Goal: Task Accomplishment & Management: Complete application form

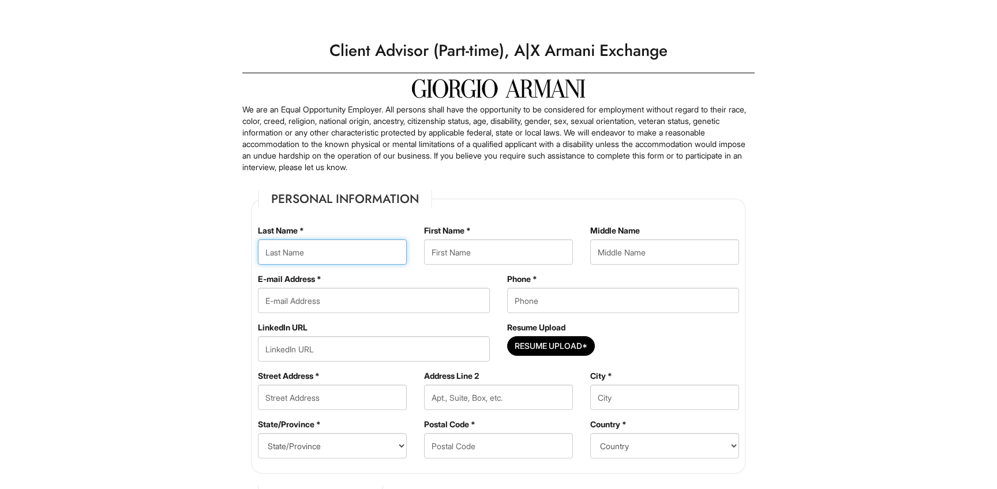
click at [346, 247] on input "text" at bounding box center [332, 251] width 149 height 25
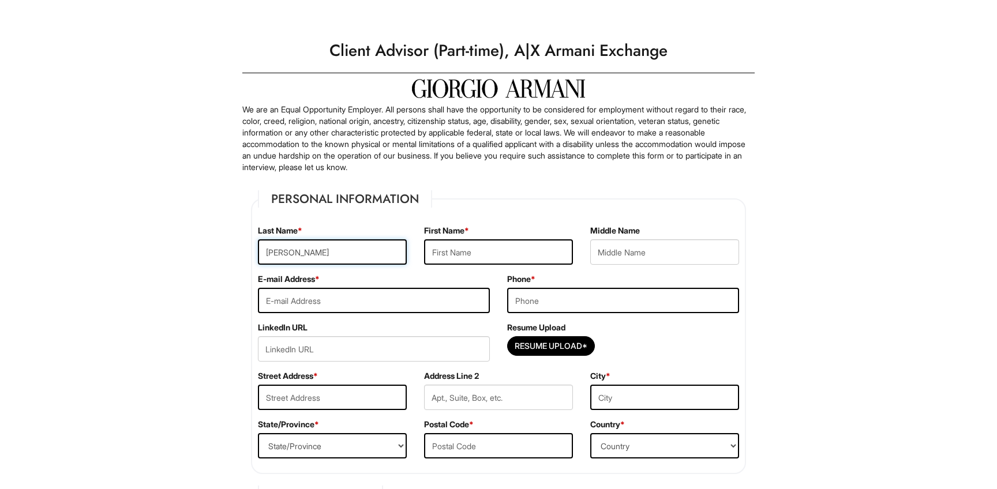
type input "Wang"
click at [475, 256] on input "text" at bounding box center [498, 251] width 149 height 25
type input "Yifan"
click at [406, 297] on input "email" at bounding box center [374, 300] width 232 height 25
type input "k"
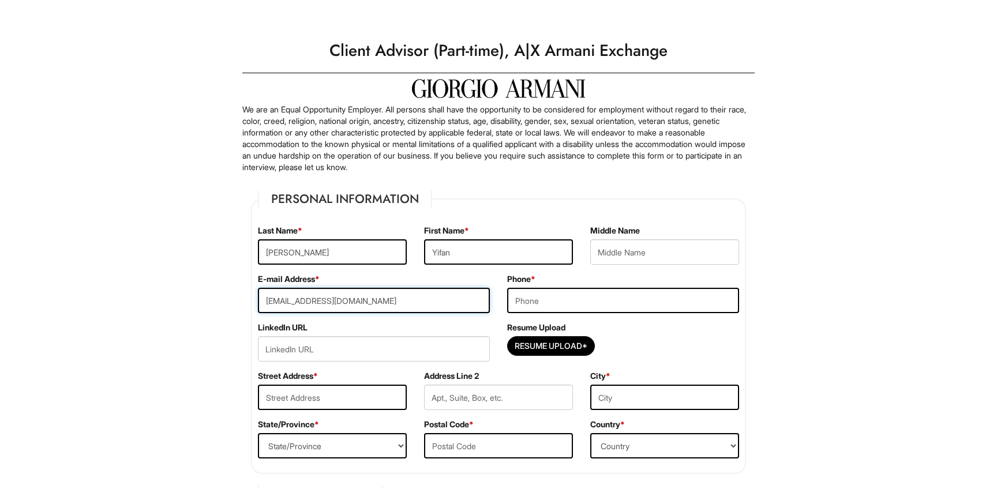
type input "yw8960@nyu.edu"
click at [577, 307] on input "tel" at bounding box center [623, 300] width 232 height 25
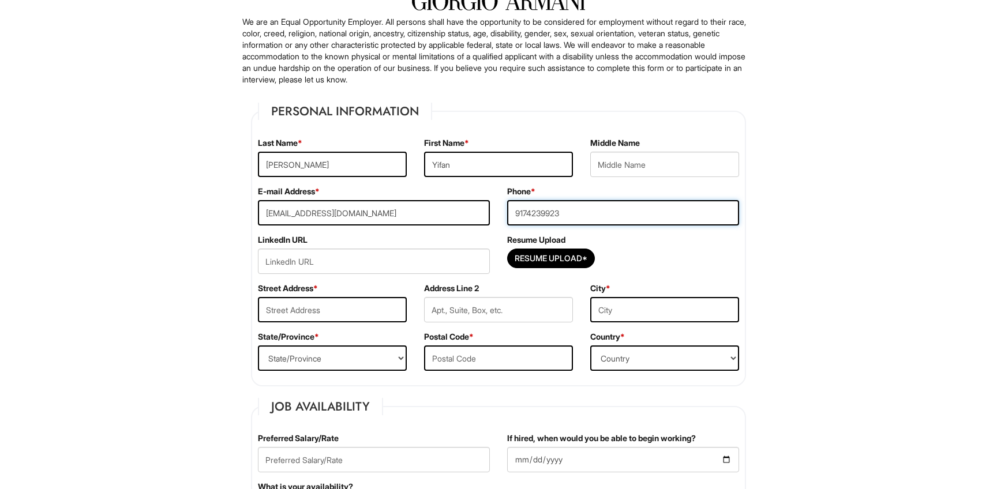
scroll to position [93, 0]
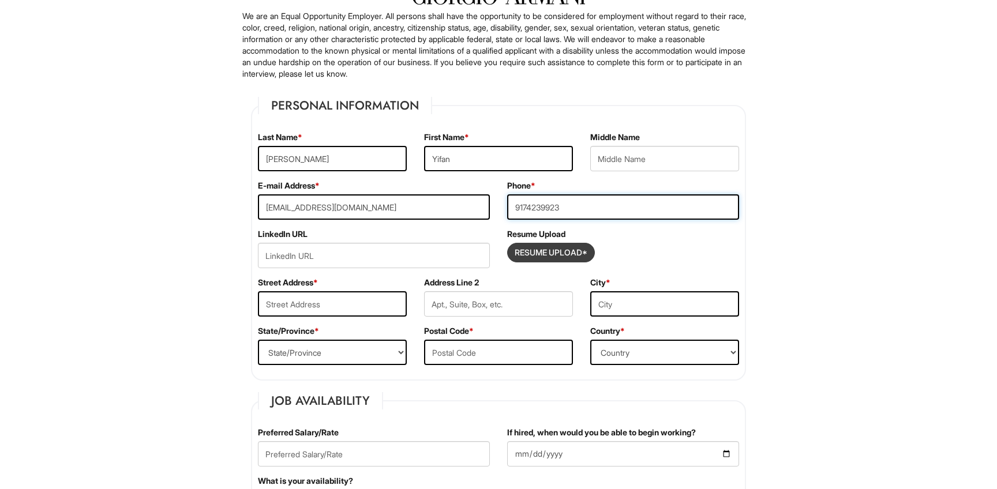
type input "9174239923"
click at [524, 257] on input "Resume Upload*" at bounding box center [551, 252] width 87 height 18
type input "C:\fakepath\Kathleen Wang Resume 1.pdf"
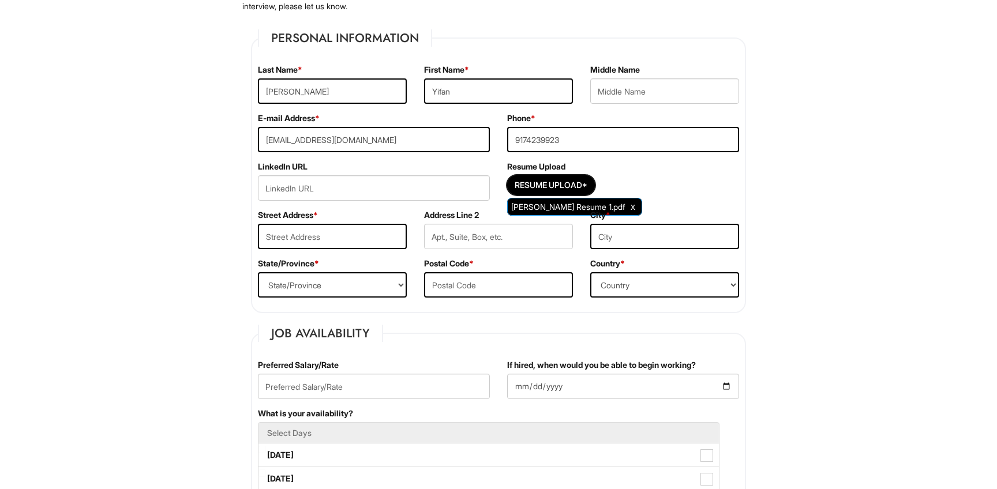
scroll to position [162, 0]
click at [389, 233] on input "text" at bounding box center [332, 235] width 149 height 25
type input "312 W 43rd St"
click at [454, 241] on input "text" at bounding box center [498, 235] width 149 height 25
click at [347, 282] on select "State/Province ALABAMA ALASKA ARIZONA ARKANSAS CALIFORNIA COLORADO CONNECTICUT …" at bounding box center [332, 284] width 149 height 25
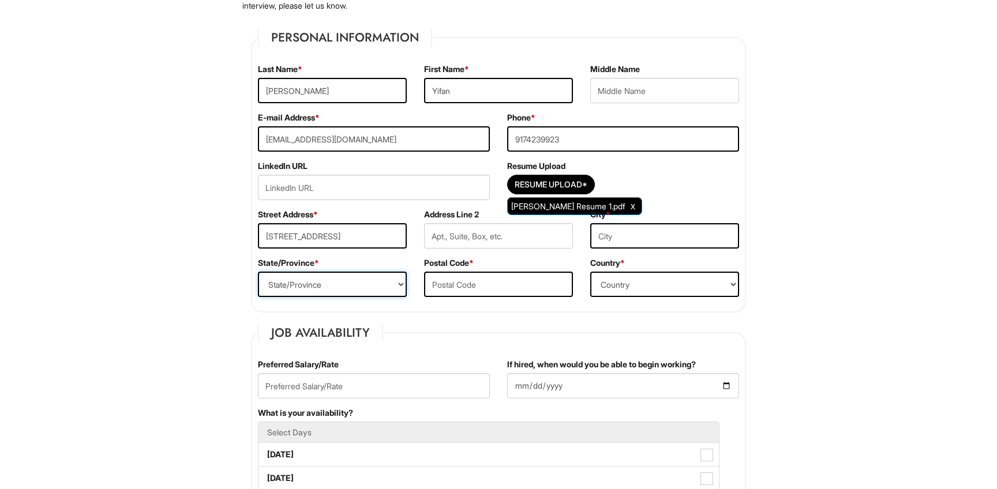
select select "NY"
click at [258, 272] on select "State/Province ALABAMA ALASKA ARIZONA ARKANSAS CALIFORNIA COLORADO CONNECTICUT …" at bounding box center [332, 284] width 149 height 25
click at [463, 284] on input "text" at bounding box center [498, 284] width 149 height 25
type input "10036"
click at [628, 291] on select "Country Afghanistan Albania Algeria American Samoa Andorra Angola Anguilla Anta…" at bounding box center [664, 284] width 149 height 25
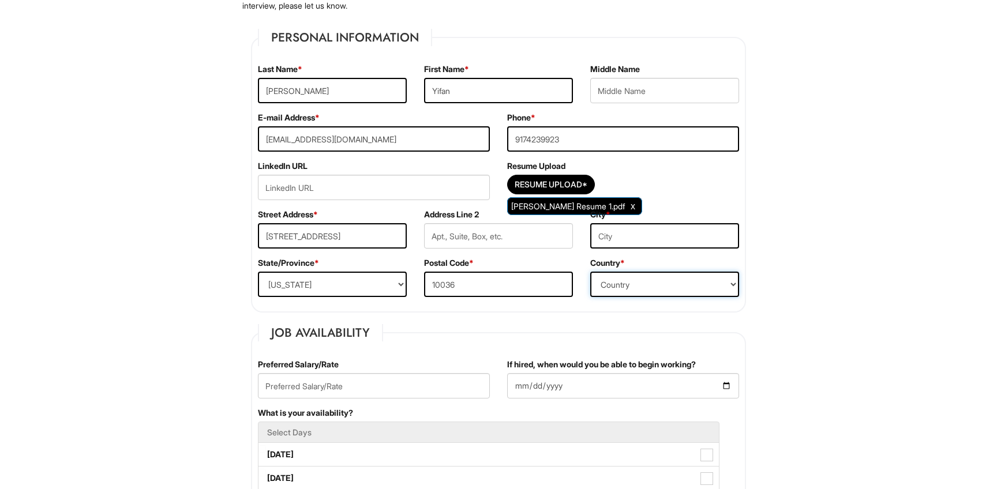
select select "United States of America"
click at [590, 272] on select "Country Afghanistan Albania Algeria American Samoa Andorra Angola Anguilla Anta…" at bounding box center [664, 284] width 149 height 25
click at [616, 238] on input "text" at bounding box center [664, 235] width 149 height 25
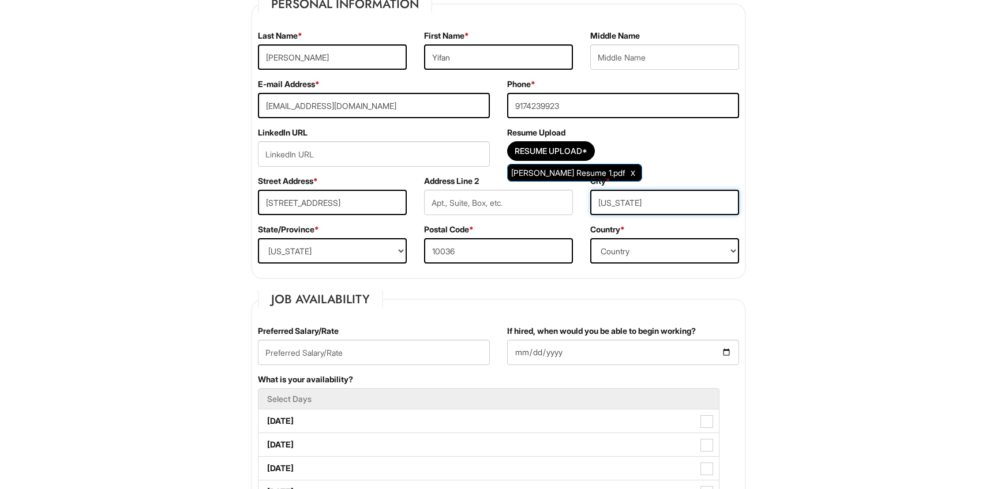
scroll to position [269, 0]
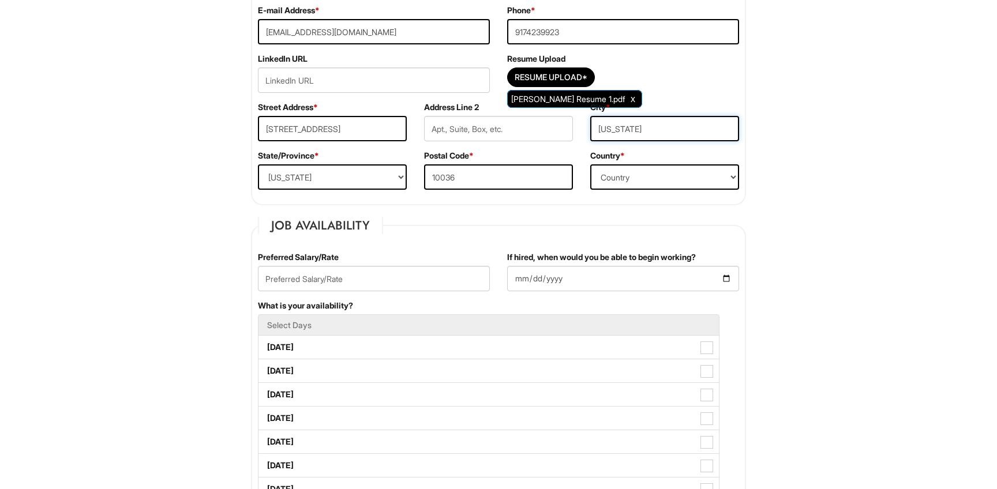
type input "New York"
click at [450, 278] on input "text" at bounding box center [374, 278] width 232 height 25
type input "20"
click at [578, 280] on input "If hired, when would you be able to begin working?" at bounding box center [623, 278] width 232 height 25
click at [724, 279] on input "If hired, when would you be able to begin working?" at bounding box center [623, 278] width 232 height 25
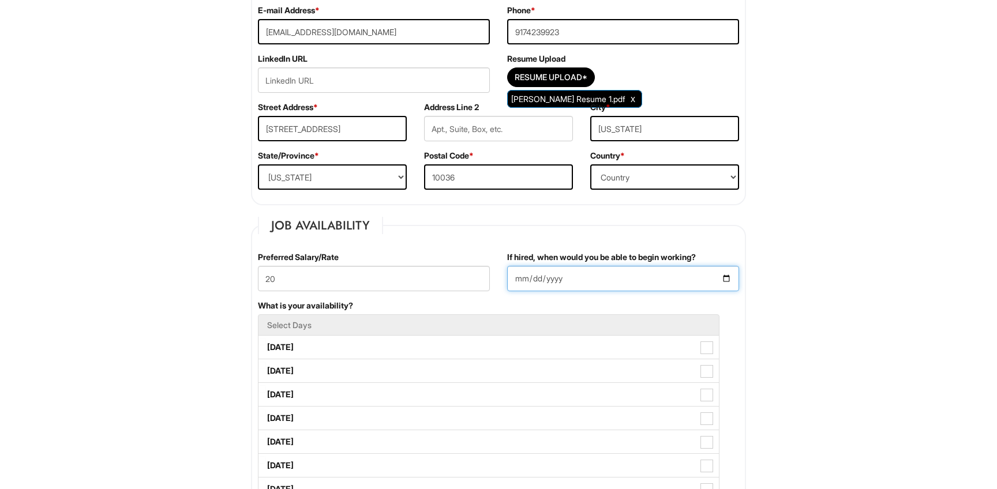
type input "2025-08-27"
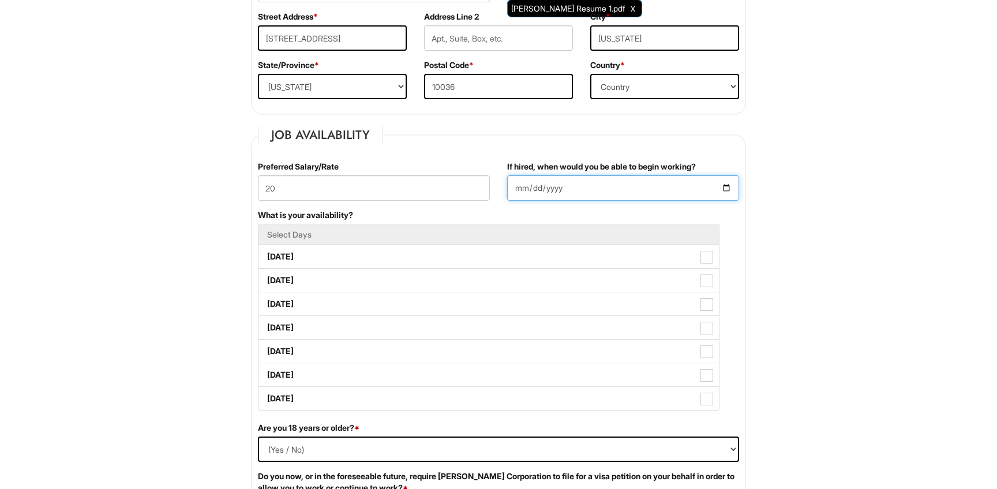
scroll to position [358, 0]
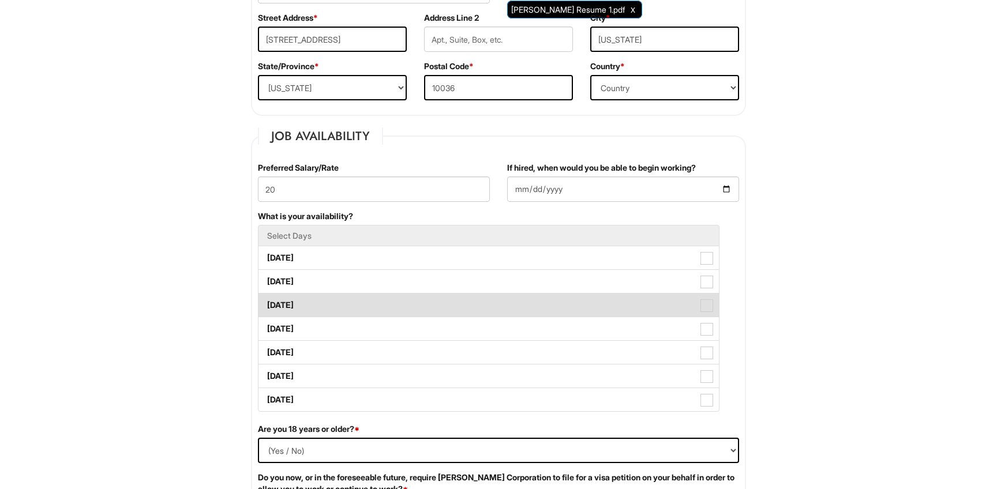
click at [445, 310] on label "Wednesday" at bounding box center [488, 305] width 460 height 23
click at [266, 303] on Available_Wednesday "Wednesday" at bounding box center [262, 300] width 8 height 8
checkbox Available_Wednesday "true"
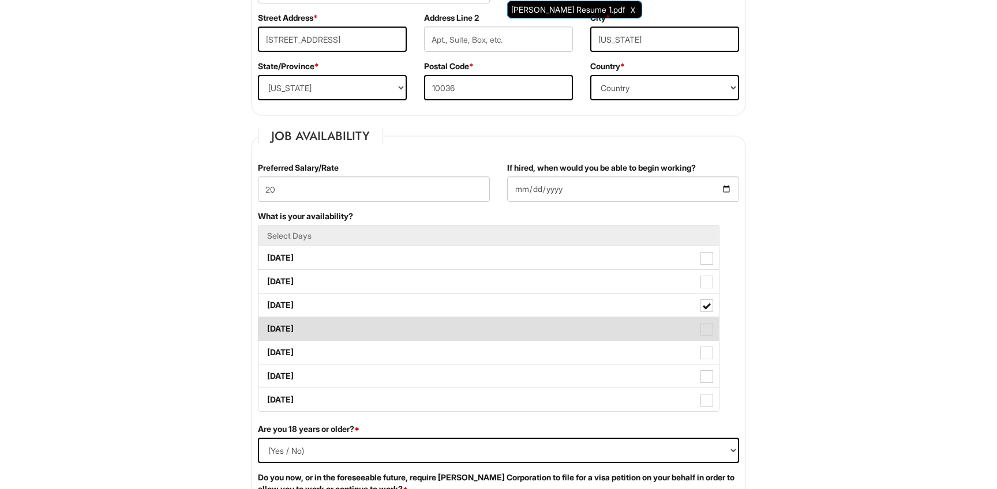
click at [439, 327] on label "Thursday" at bounding box center [488, 328] width 460 height 23
click at [266, 327] on Available_Thursday "Thursday" at bounding box center [262, 324] width 8 height 8
checkbox Available_Thursday "true"
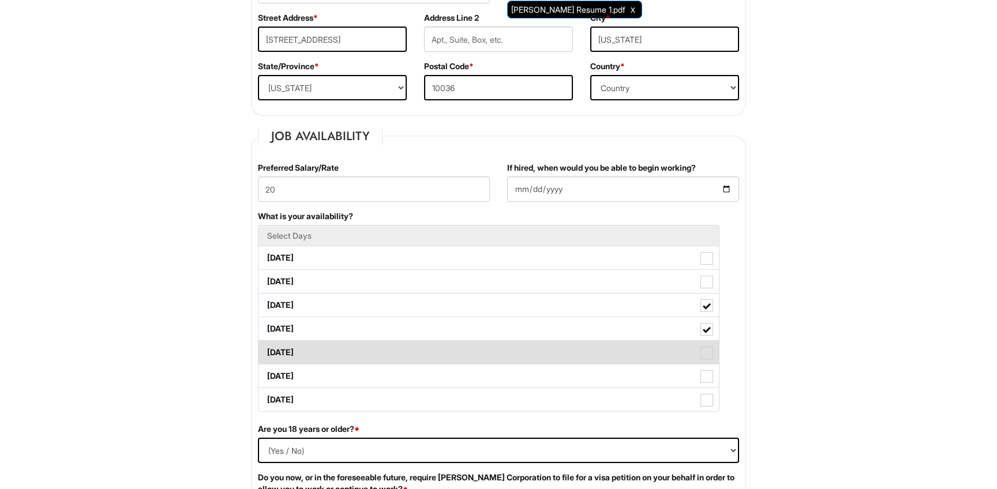
click at [433, 348] on label "Friday" at bounding box center [488, 352] width 460 height 23
click at [266, 348] on Available_Friday "Friday" at bounding box center [262, 347] width 8 height 8
checkbox Available_Friday "true"
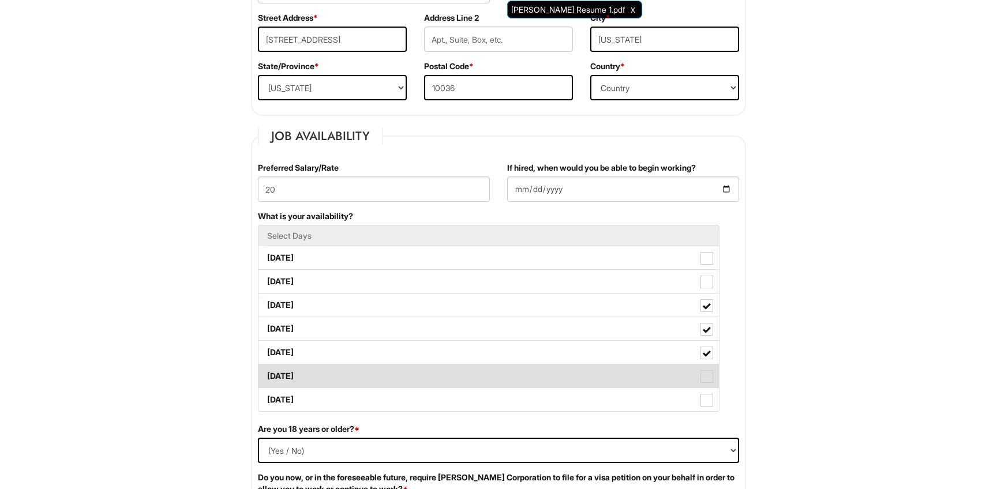
click at [430, 372] on label "Saturday" at bounding box center [488, 376] width 460 height 23
click at [266, 372] on Available_Saturday "Saturday" at bounding box center [262, 371] width 8 height 8
checkbox Available_Saturday "true"
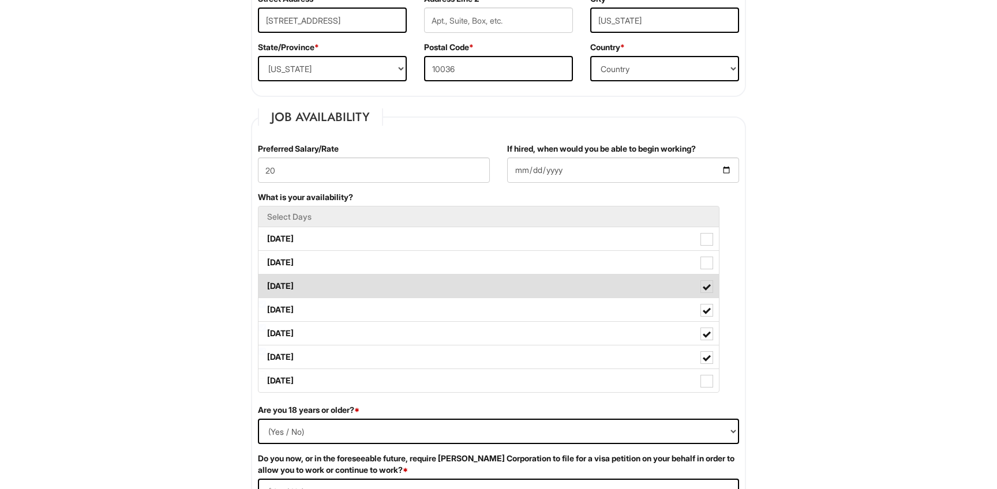
click at [706, 288] on span at bounding box center [707, 287] width 8 height 8
click at [266, 284] on Available_Wednesday "Wednesday" at bounding box center [262, 281] width 8 height 8
click at [710, 288] on span at bounding box center [706, 286] width 13 height 13
click at [266, 284] on Available_Wednesday "Wednesday" at bounding box center [262, 281] width 8 height 8
checkbox Available_Wednesday "true"
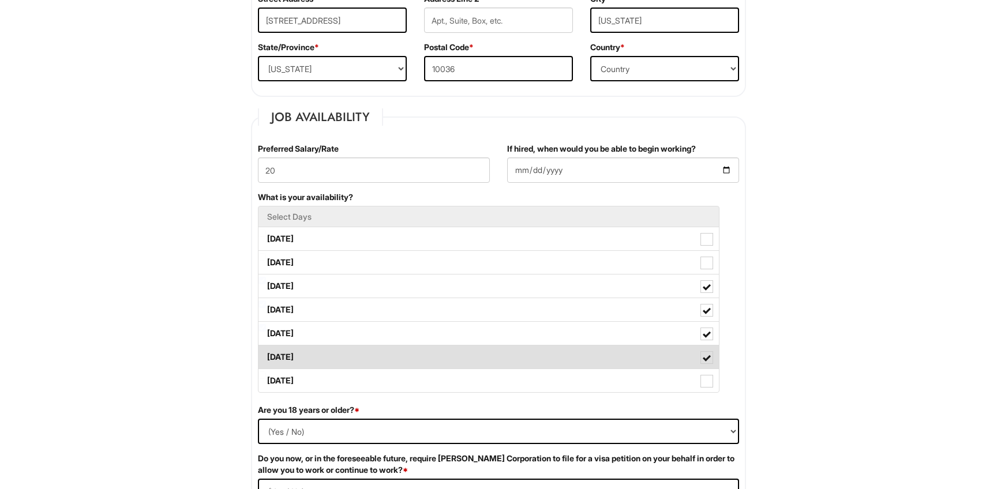
click at [710, 353] on span at bounding box center [706, 357] width 13 height 13
click at [266, 353] on Available_Saturday "Saturday" at bounding box center [262, 352] width 8 height 8
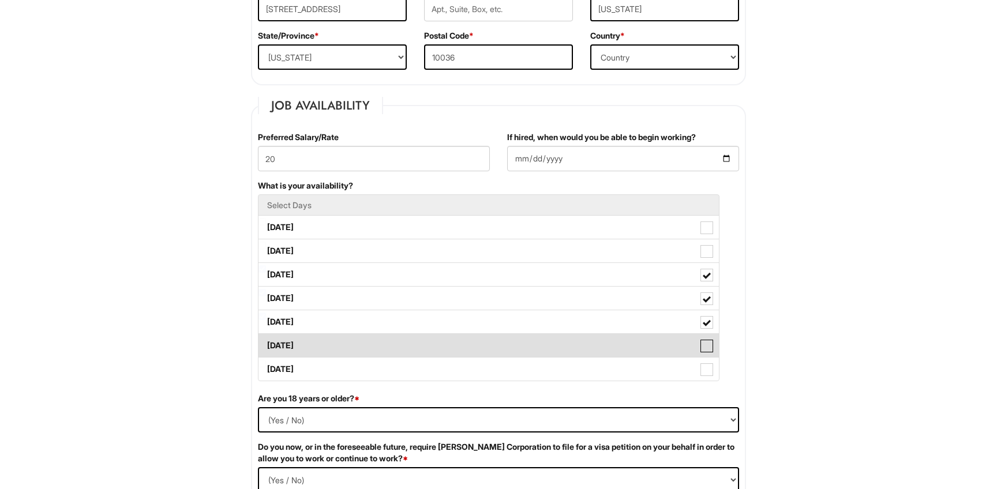
scroll to position [387, 0]
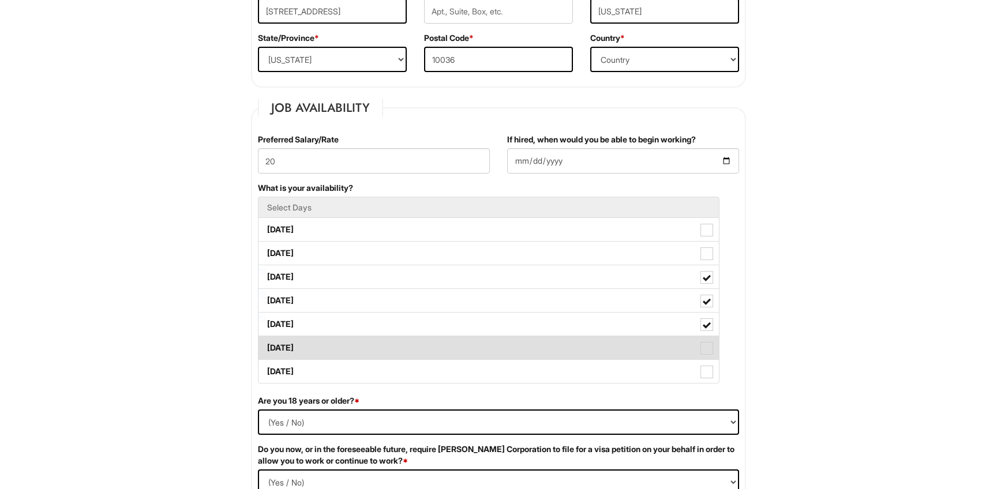
click at [707, 348] on span at bounding box center [706, 348] width 13 height 13
click at [266, 346] on Available_Saturday "Saturday" at bounding box center [262, 343] width 8 height 8
checkbox Available_Saturday "true"
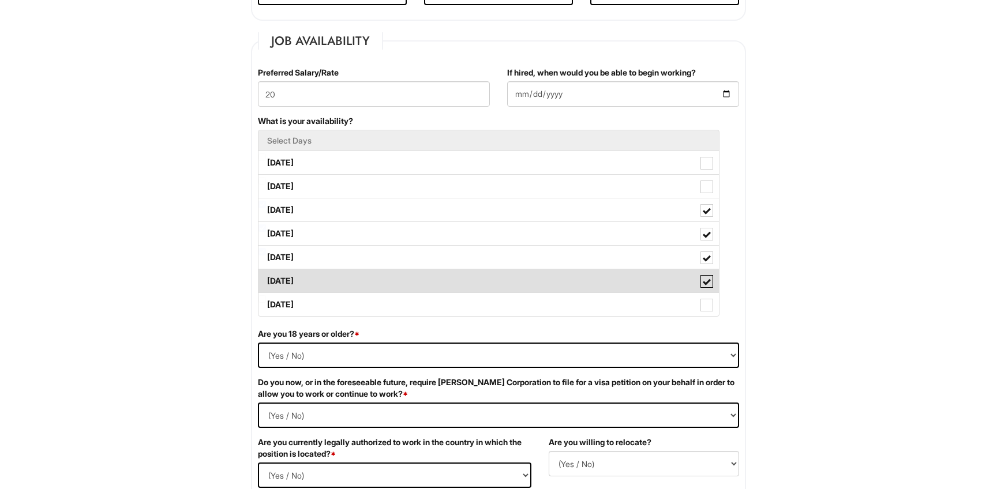
scroll to position [482, 0]
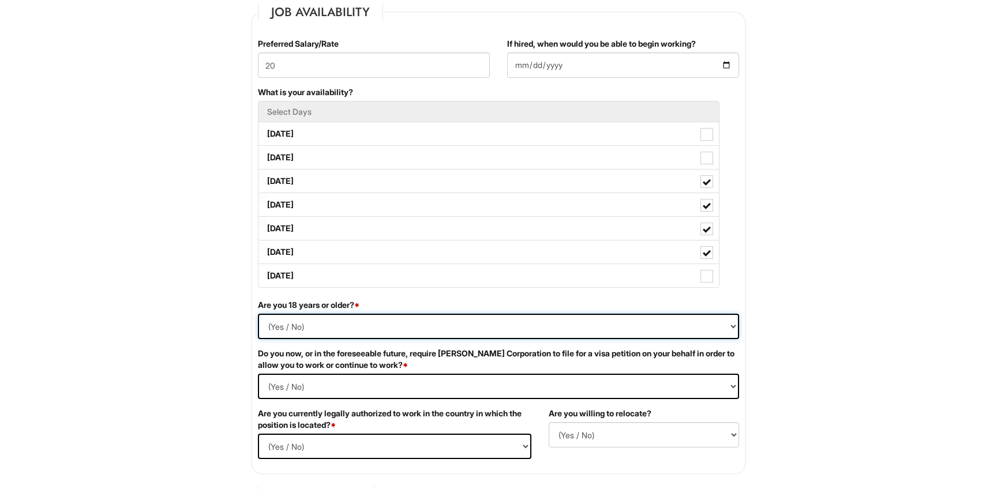
click at [673, 321] on select "(Yes / No) Yes No" at bounding box center [498, 326] width 481 height 25
select select "Yes"
click at [258, 314] on select "(Yes / No) Yes No" at bounding box center [498, 326] width 481 height 25
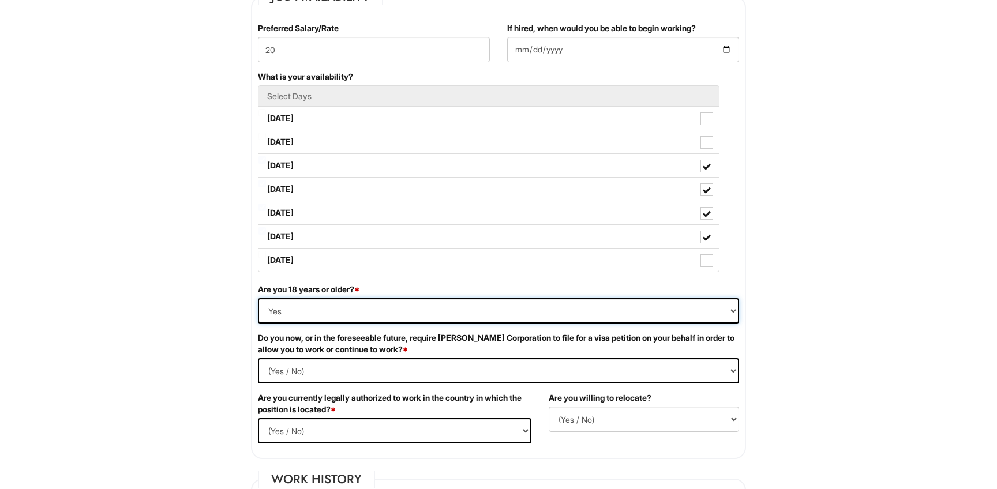
scroll to position [515, 0]
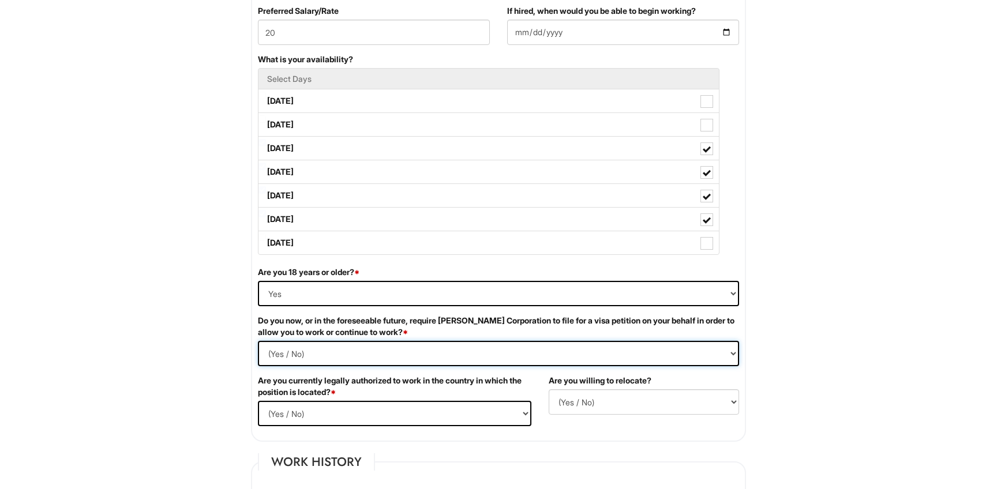
click at [586, 351] on Required "(Yes / No) Yes No" at bounding box center [498, 353] width 481 height 25
select Required "No"
click at [258, 341] on Required "(Yes / No) Yes No" at bounding box center [498, 353] width 481 height 25
click at [511, 417] on select "(Yes / No) Yes No" at bounding box center [394, 413] width 273 height 25
select select "Yes"
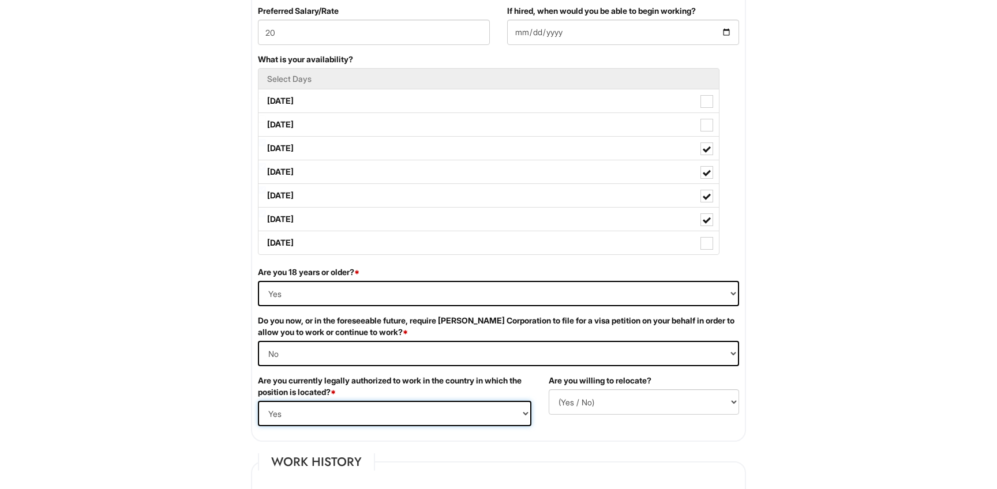
click at [258, 401] on select "(Yes / No) Yes No" at bounding box center [394, 413] width 273 height 25
click at [607, 397] on select "(Yes / No) No Yes" at bounding box center [644, 401] width 190 height 25
click at [549, 389] on select "(Yes / No) No Yes" at bounding box center [644, 401] width 190 height 25
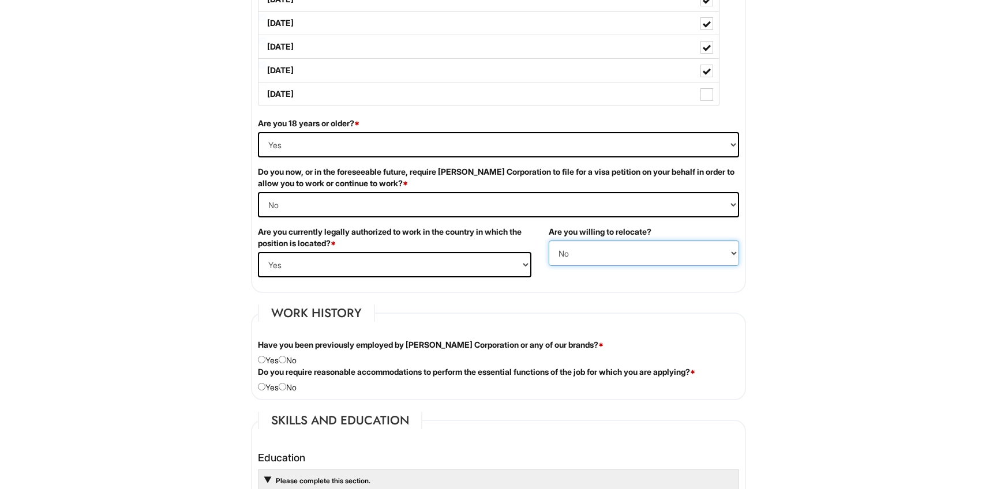
scroll to position [663, 0]
click at [570, 258] on select "(Yes / No) No Yes" at bounding box center [644, 254] width 190 height 25
click at [549, 242] on select "(Yes / No) No Yes" at bounding box center [644, 254] width 190 height 25
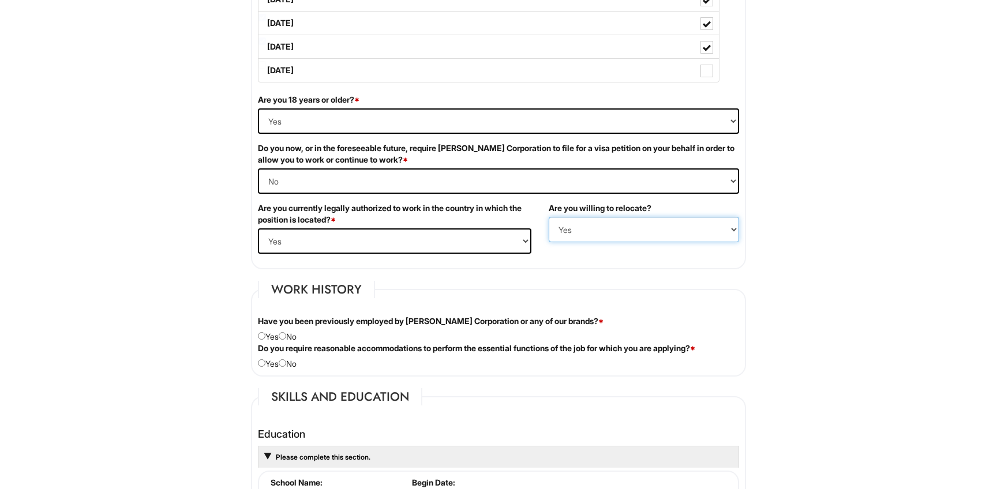
scroll to position [687, 0]
click at [599, 224] on select "(Yes / No) No Yes" at bounding box center [644, 230] width 190 height 25
select select "N"
click at [549, 218] on select "(Yes / No) No Yes" at bounding box center [644, 230] width 190 height 25
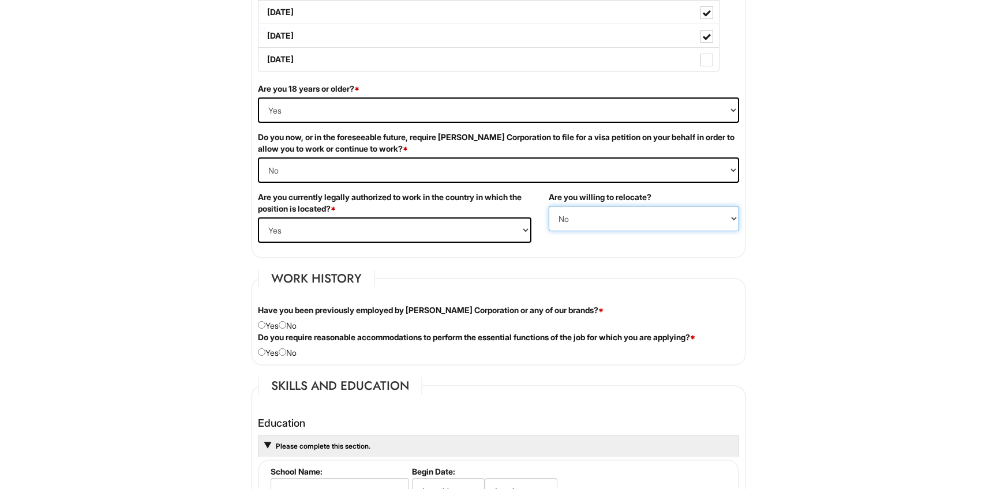
scroll to position [707, 0]
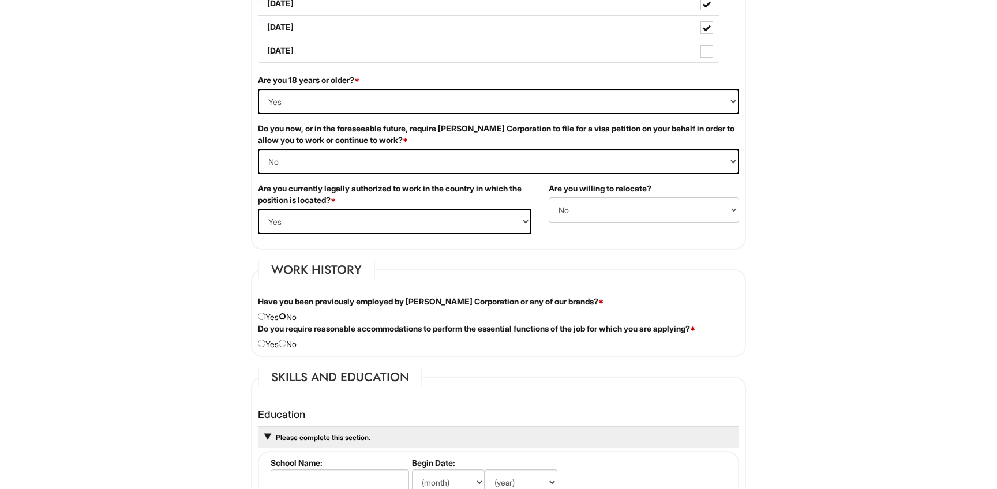
click at [286, 316] on input "radio" at bounding box center [283, 317] width 8 height 8
radio input "true"
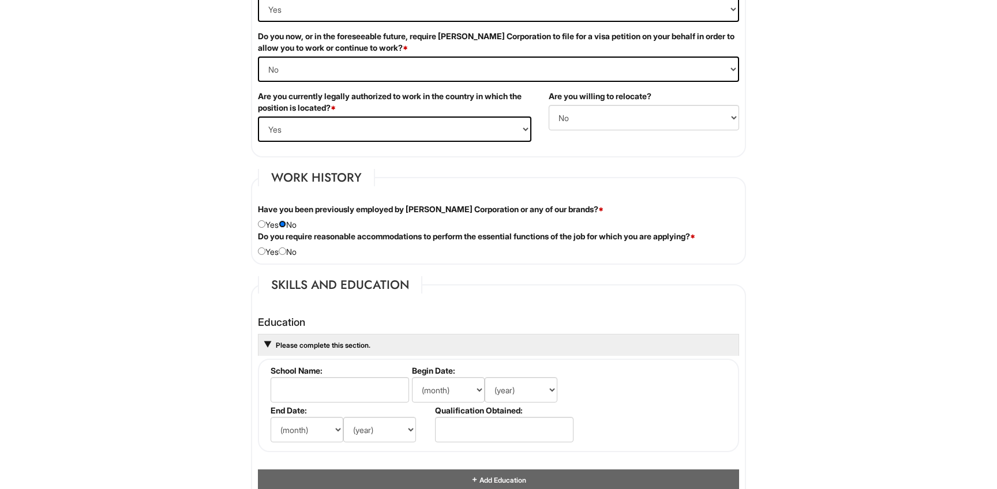
scroll to position [821, 0]
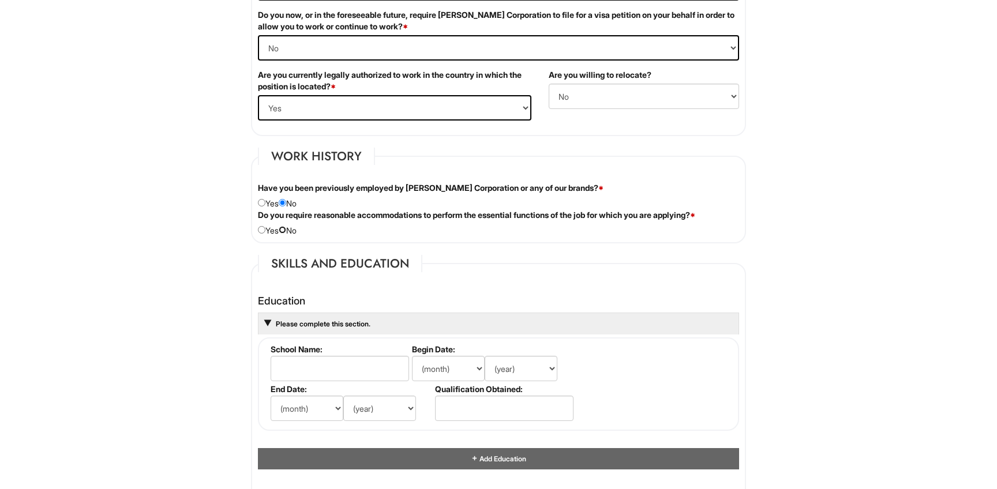
click at [286, 233] on input "radio" at bounding box center [283, 230] width 8 height 8
radio input "true"
click at [376, 217] on label "Do you require reasonable accommodations to perform the essential functions of …" at bounding box center [476, 215] width 437 height 12
copy label "accommodations"
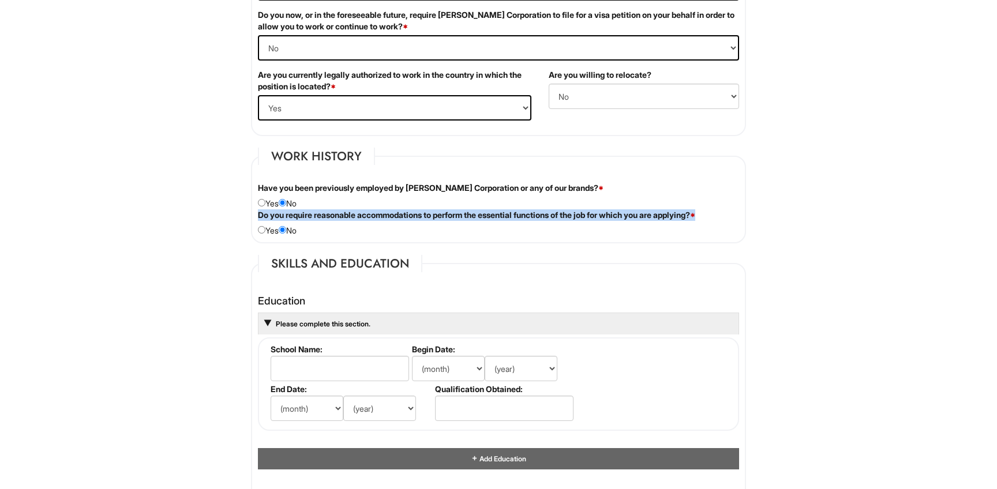
drag, startPoint x: 249, startPoint y: 216, endPoint x: 733, endPoint y: 215, distance: 484.7
click at [733, 215] on div "Do you require reasonable accommodations to perform the essential functions of …" at bounding box center [498, 222] width 499 height 27
copy label "Do you require reasonable accommodations to perform the essential functions of …"
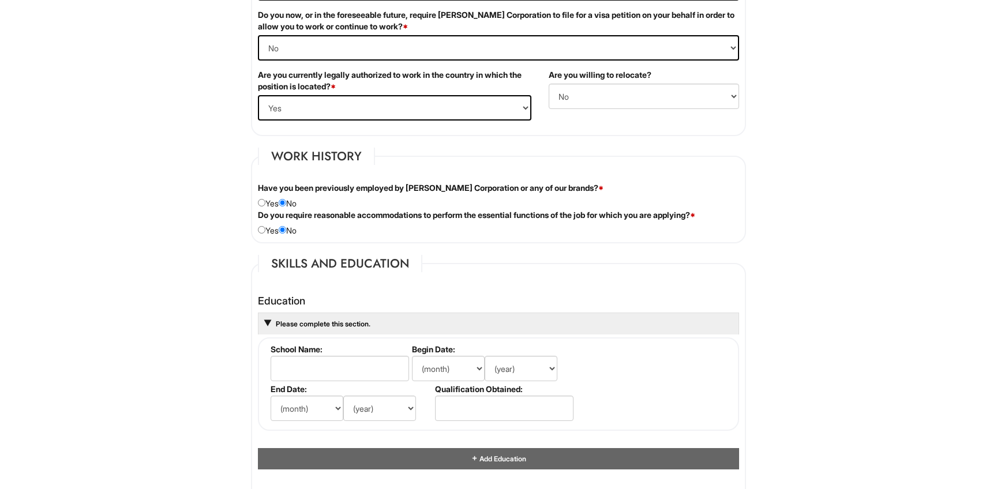
click at [549, 242] on fieldset "Work History Have you been previously employed by Giorgio Armani Corporation or…" at bounding box center [498, 196] width 495 height 96
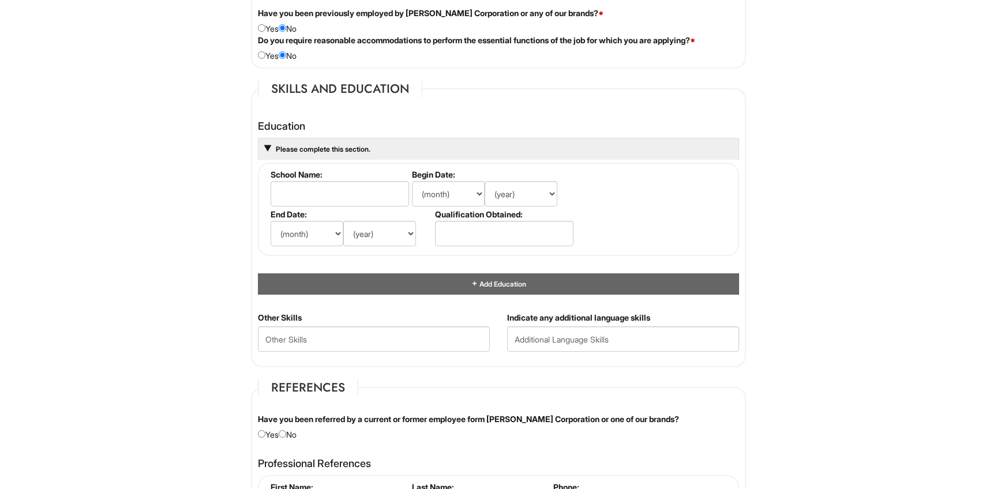
scroll to position [1014, 0]
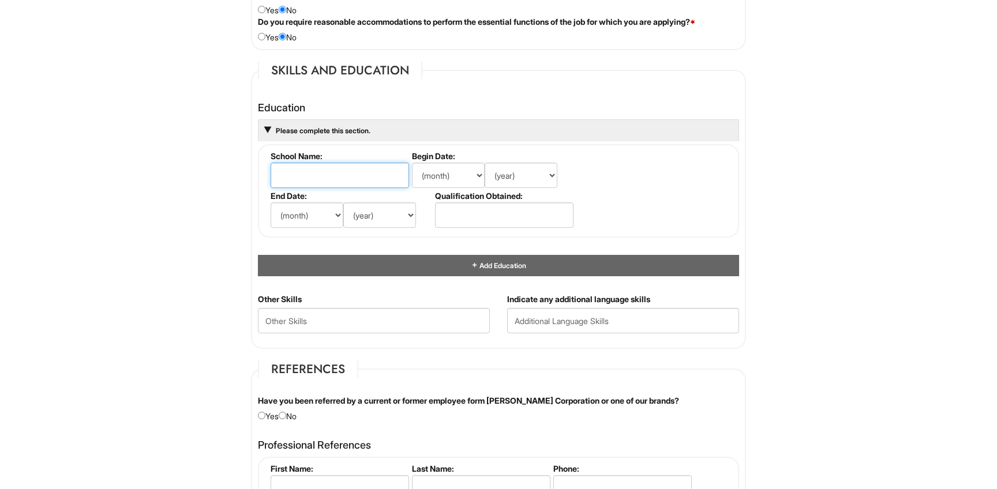
click at [344, 170] on input "text" at bounding box center [340, 175] width 138 height 25
type input "New York University"
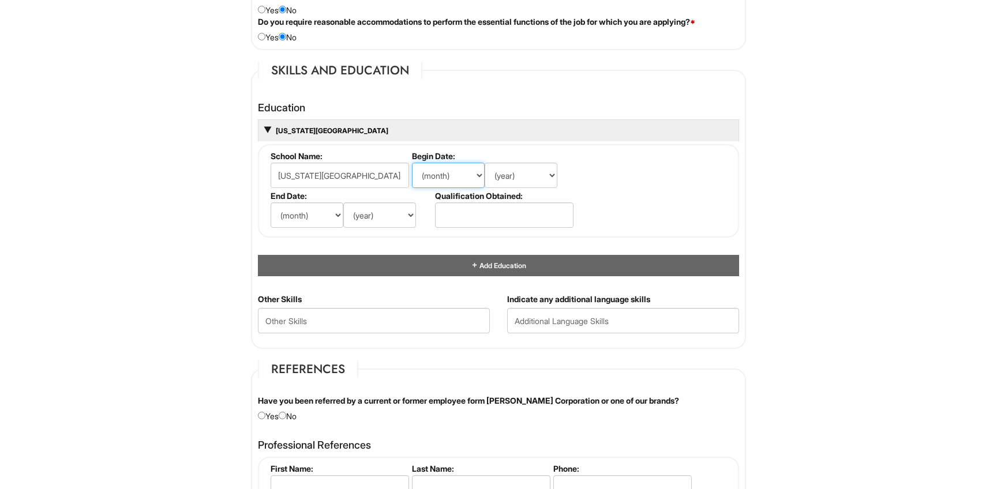
click at [456, 175] on select "(month) Jan Feb Mar Apr May Jun Jul Aug Sep Oct Nov Dec" at bounding box center [448, 175] width 73 height 25
select select "9"
click at [412, 163] on select "(month) Jan Feb Mar Apr May Jun Jul Aug Sep Oct Nov Dec" at bounding box center [448, 175] width 73 height 25
click at [531, 174] on select "(year) 2029 2028 2027 2026 2025 2024 2023 2022 2021 2020 2019 2018 2017 2016 20…" at bounding box center [521, 175] width 73 height 25
select select "2024"
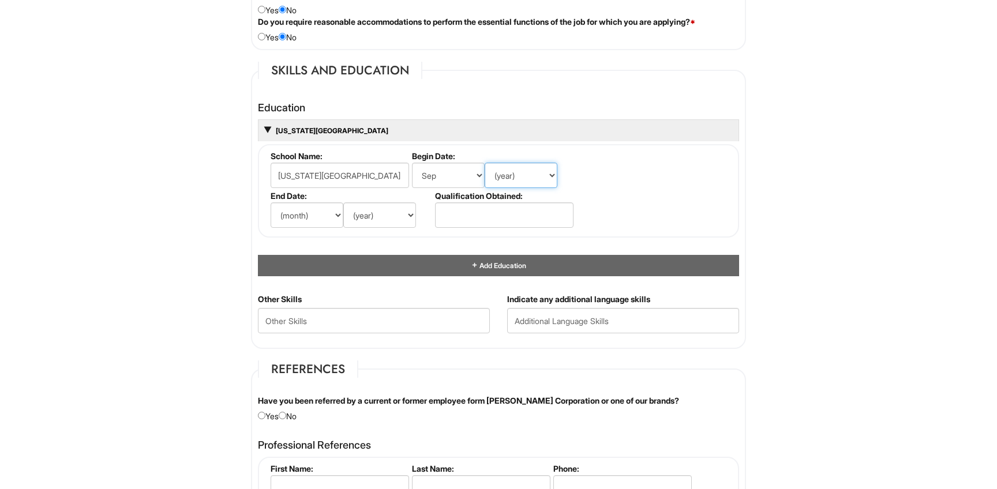
click at [485, 163] on select "(year) 2029 2028 2027 2026 2025 2024 2023 2022 2021 2020 2019 2018 2017 2016 20…" at bounding box center [521, 175] width 73 height 25
click at [314, 209] on select "(month) Jan Feb Mar Apr May Jun Jul Aug Sep Oct Nov Dec" at bounding box center [307, 215] width 73 height 25
select select "5"
click at [271, 203] on select "(month) Jan Feb Mar Apr May Jun Jul Aug Sep Oct Nov Dec" at bounding box center [307, 215] width 73 height 25
click at [374, 218] on select "(year) 2029 2028 2027 2026 2025 2024 2023 2022 2021 2020 2019 2018 2017 2016 20…" at bounding box center [379, 215] width 73 height 25
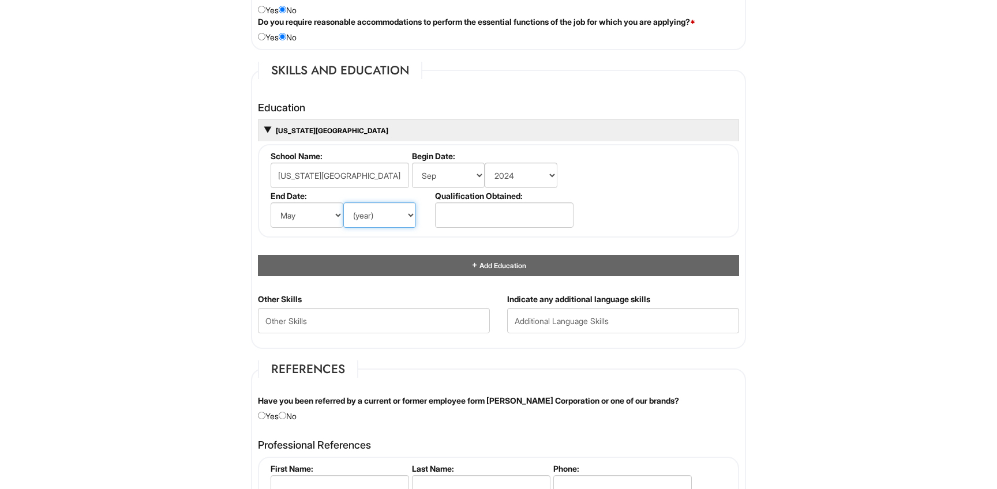
select select "2026"
click at [343, 203] on select "(year) 2029 2028 2027 2026 2025 2024 2023 2022 2021 2020 2019 2018 2017 2016 20…" at bounding box center [379, 215] width 73 height 25
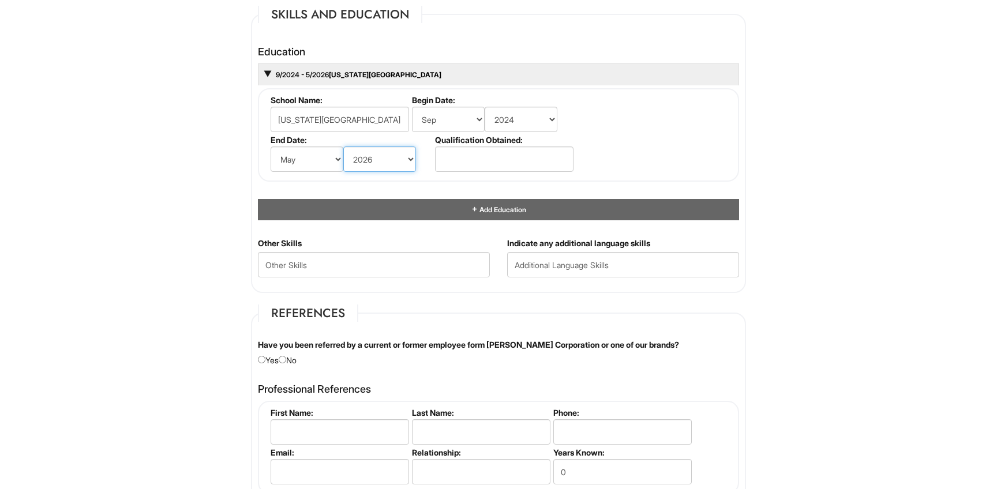
scroll to position [1086, 0]
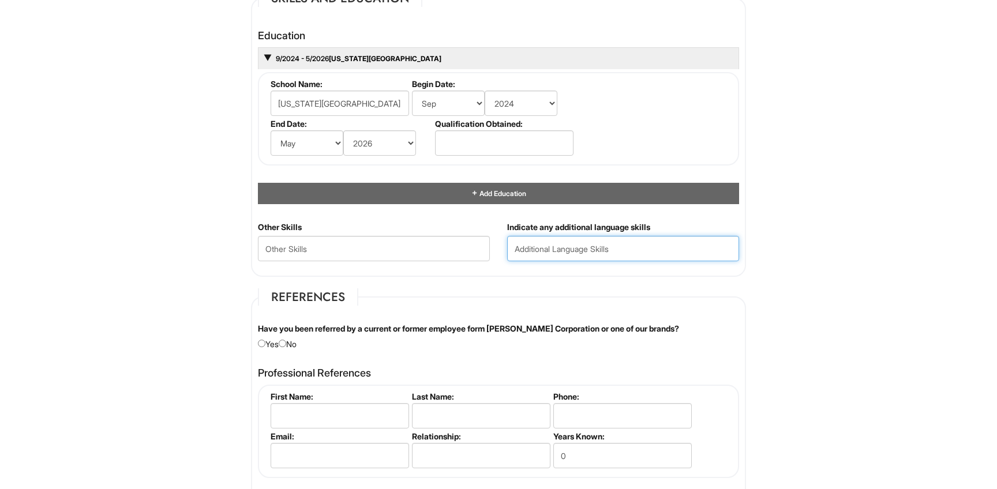
click at [614, 253] on input "text" at bounding box center [623, 248] width 232 height 25
type input "Chinese"
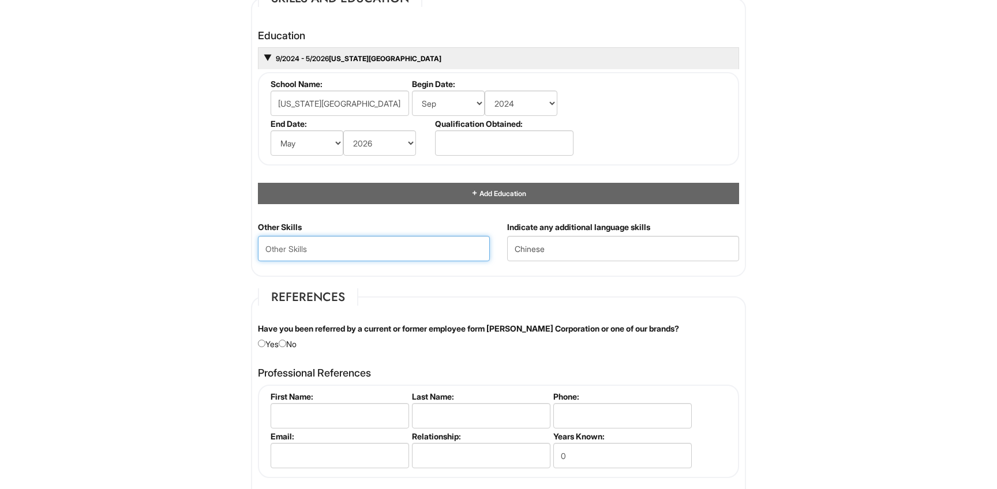
click at [458, 251] on Skills "text" at bounding box center [374, 248] width 232 height 25
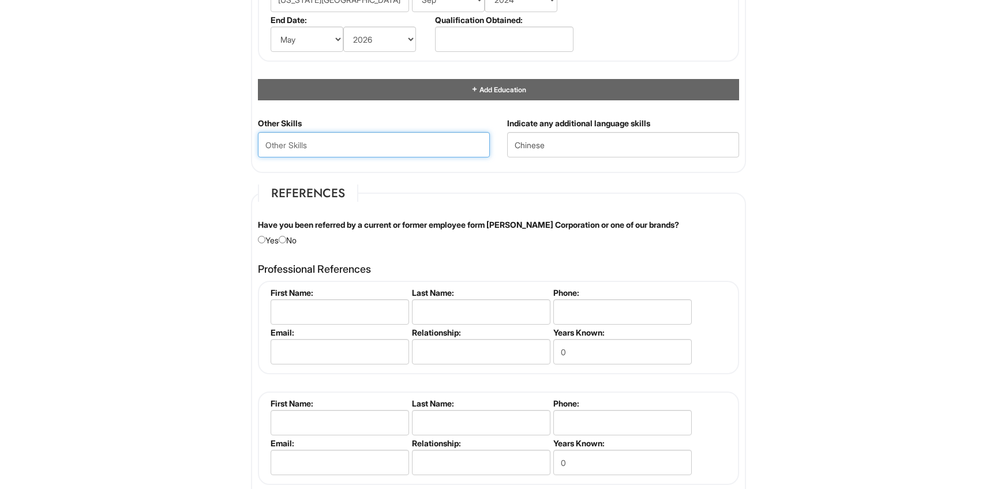
scroll to position [1205, 0]
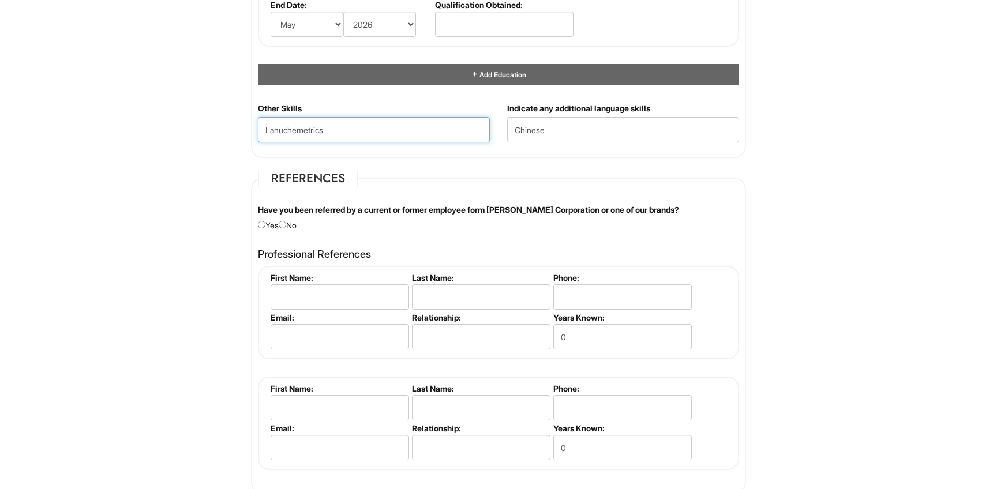
type Skills "Lanuchemetrics"
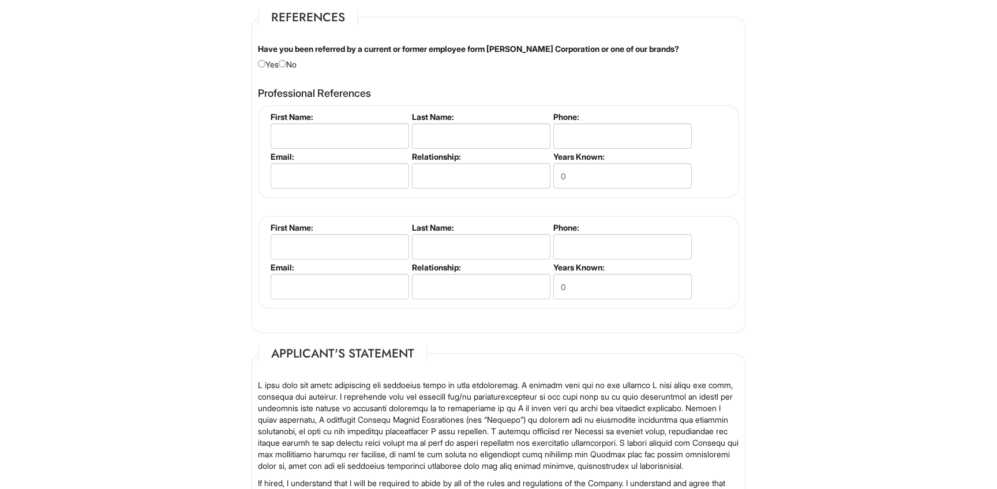
scroll to position [1367, 0]
click at [291, 64] on div "Have you been referred by a current or former employee form Giorgio Armani Corp…" at bounding box center [498, 56] width 499 height 27
click at [286, 63] on input "radio" at bounding box center [283, 63] width 8 height 8
radio input "true"
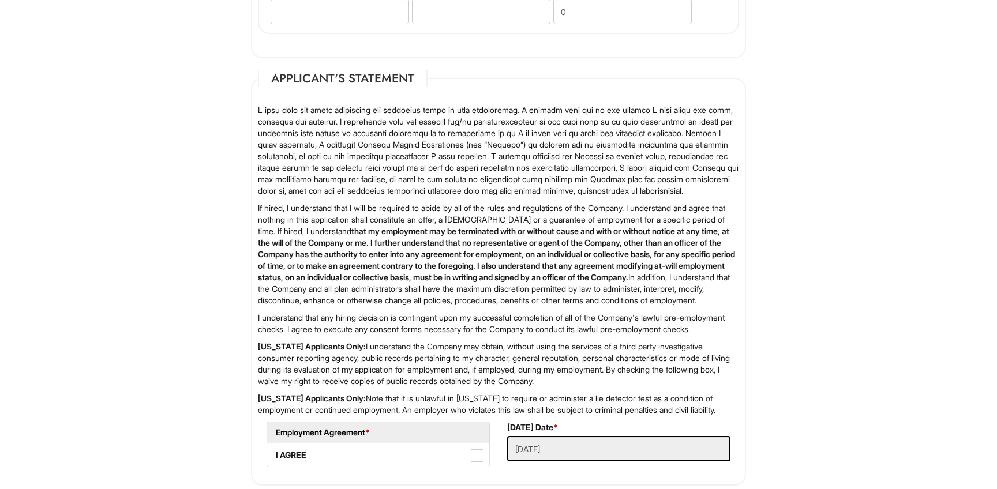
scroll to position [1811, 0]
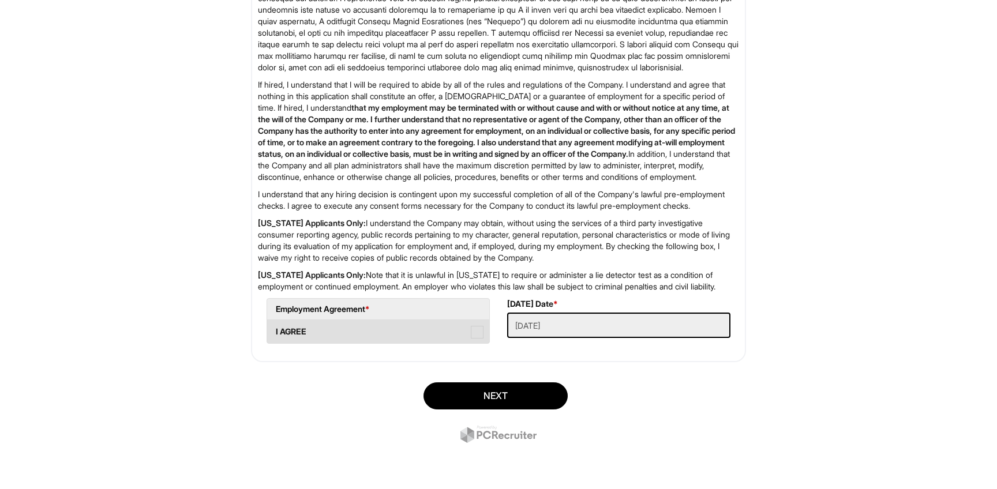
click at [478, 329] on span at bounding box center [477, 332] width 13 height 13
click at [275, 329] on AGREE "I AGREE" at bounding box center [271, 327] width 8 height 8
checkbox AGREE "true"
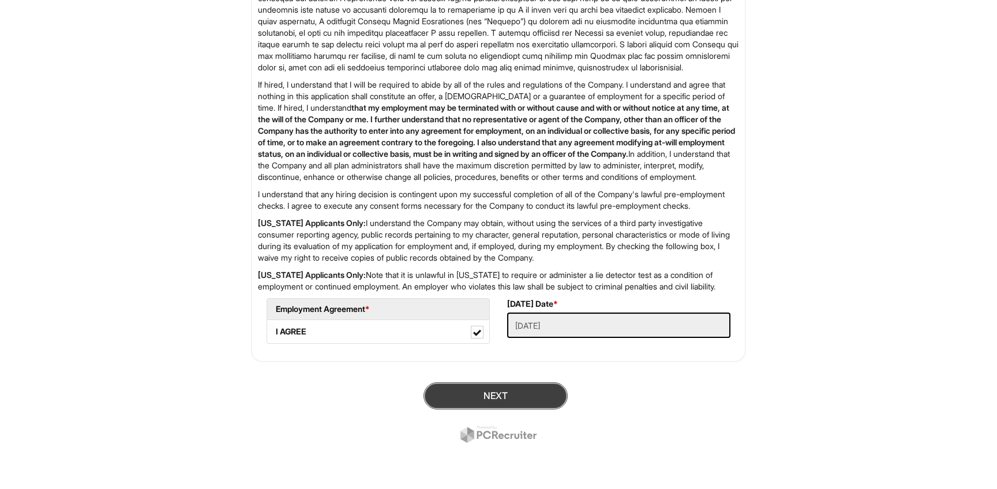
click at [484, 404] on button "Next" at bounding box center [496, 396] width 144 height 27
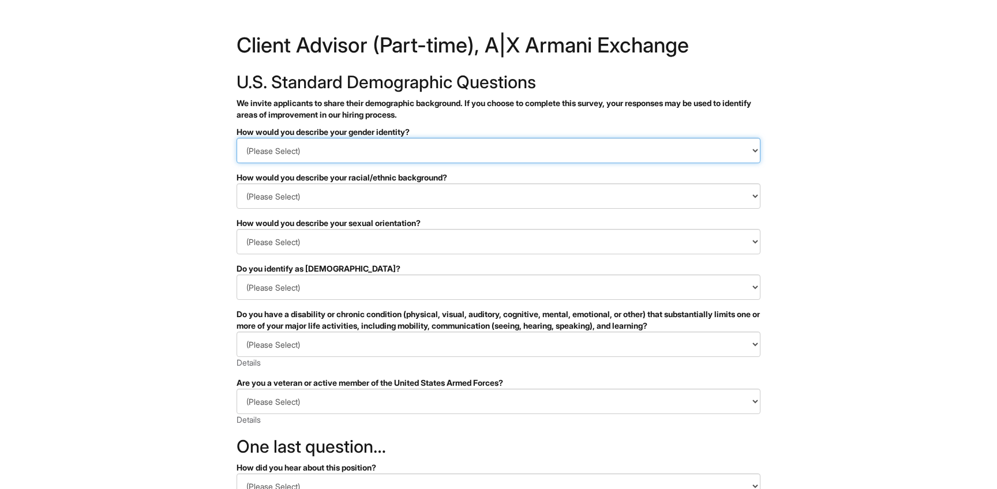
click at [399, 152] on select "(Please Select) Man Woman [DEMOGRAPHIC_DATA] I prefer to self-describe I don't …" at bounding box center [499, 150] width 524 height 25
select select "Woman"
click at [237, 138] on select "(Please Select) Man Woman [DEMOGRAPHIC_DATA] I prefer to self-describe I don't …" at bounding box center [499, 150] width 524 height 25
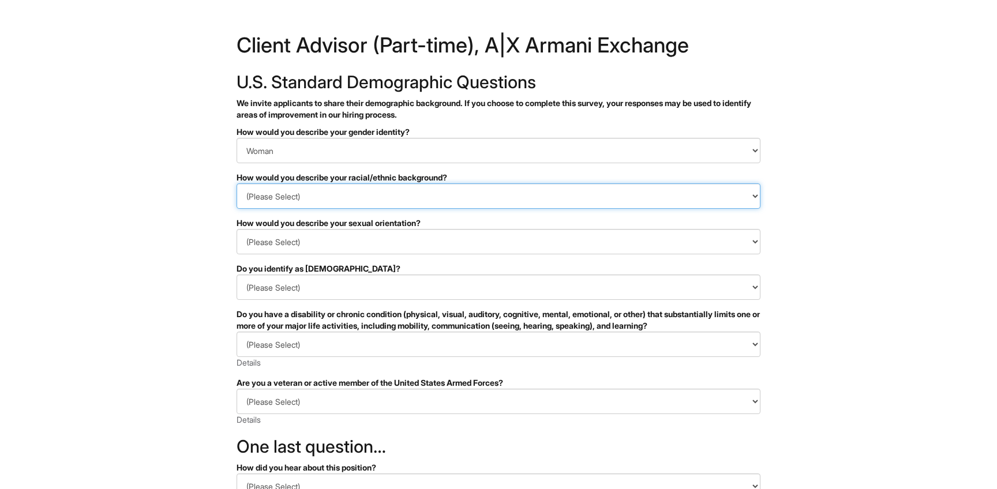
click at [372, 203] on select "(Please Select) Black or of African descent East Asian Hispanic, Latinx or of S…" at bounding box center [499, 195] width 524 height 25
select select "East Asian"
click at [237, 183] on select "(Please Select) Black or of African descent East Asian Hispanic, Latinx or of S…" at bounding box center [499, 195] width 524 height 25
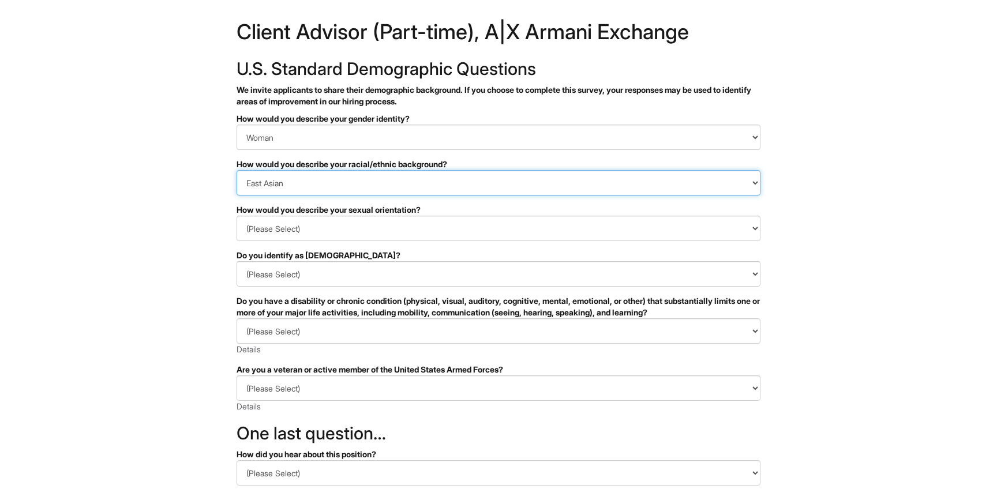
scroll to position [18, 0]
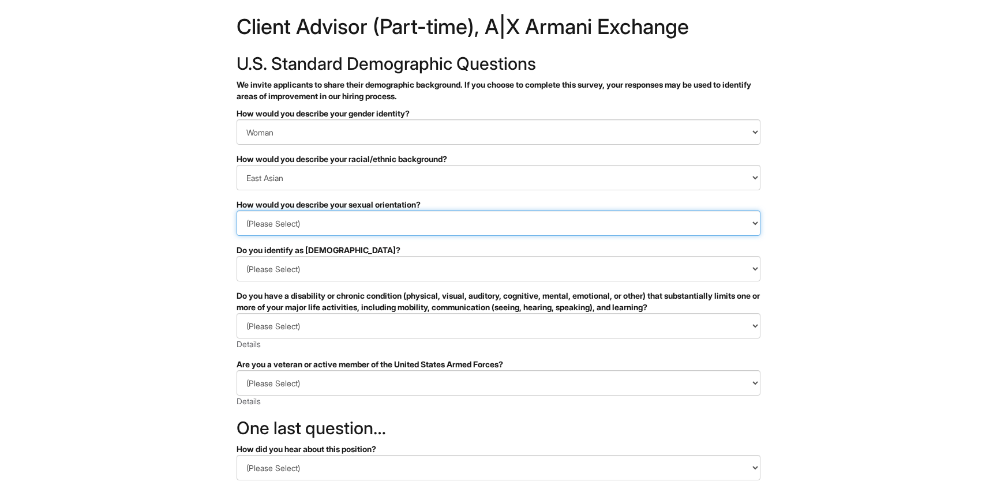
click at [332, 223] on select "(Please Select) Asexual Bisexual and/or pansexual Gay Heterosexual Lesbian Quee…" at bounding box center [499, 223] width 524 height 25
select select "Heterosexual"
click at [237, 211] on select "(Please Select) Asexual Bisexual and/or pansexual Gay Heterosexual Lesbian Quee…" at bounding box center [499, 223] width 524 height 25
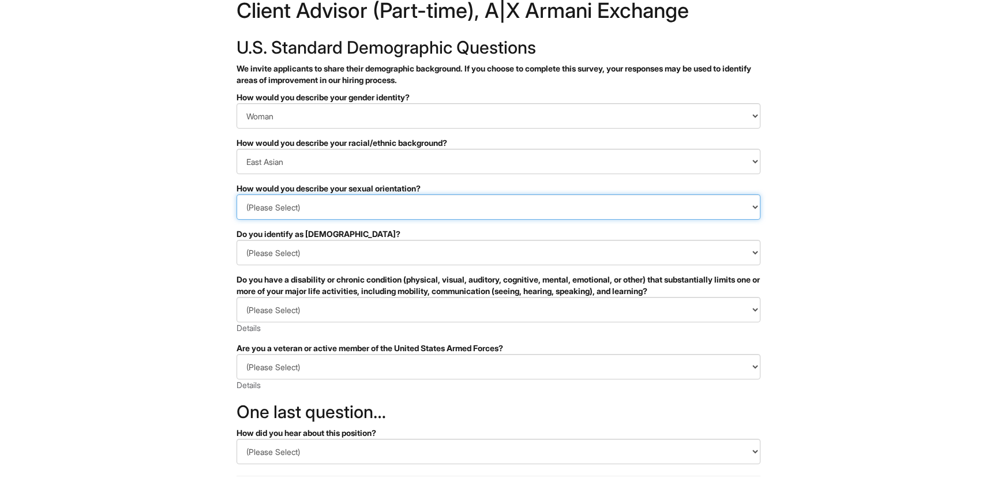
scroll to position [44, 0]
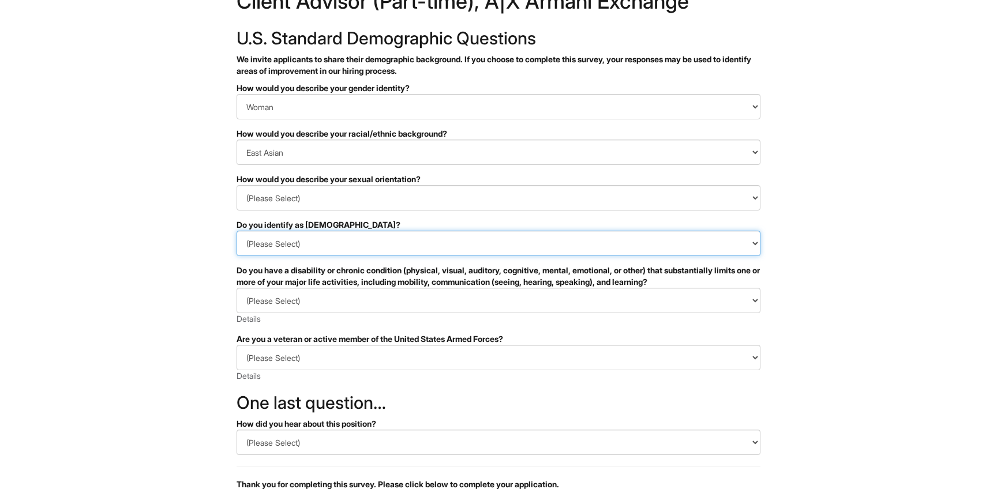
click at [308, 245] on select "(Please Select) Yes No I prefer to self-describe I don't wish to answer" at bounding box center [499, 243] width 524 height 25
select select "No"
click at [237, 231] on select "(Please Select) Yes No I prefer to self-describe I don't wish to answer" at bounding box center [499, 243] width 524 height 25
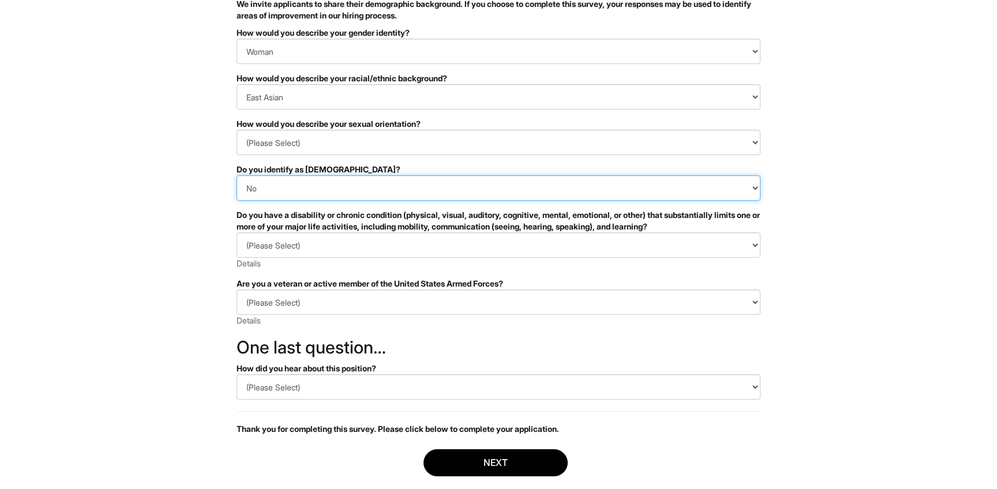
scroll to position [101, 0]
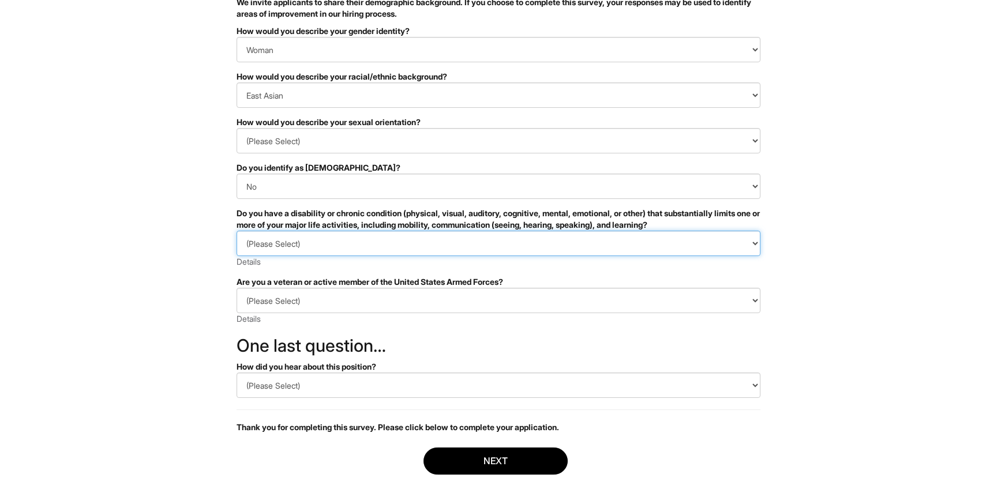
click at [299, 243] on select "(Please Select) YES, I HAVE A DISABILITY (or previously had a disability) NO, I…" at bounding box center [499, 243] width 524 height 25
select select "NO, I DON'T HAVE A DISABILITY"
click at [237, 231] on select "(Please Select) YES, I HAVE A DISABILITY (or previously had a disability) NO, I…" at bounding box center [499, 243] width 524 height 25
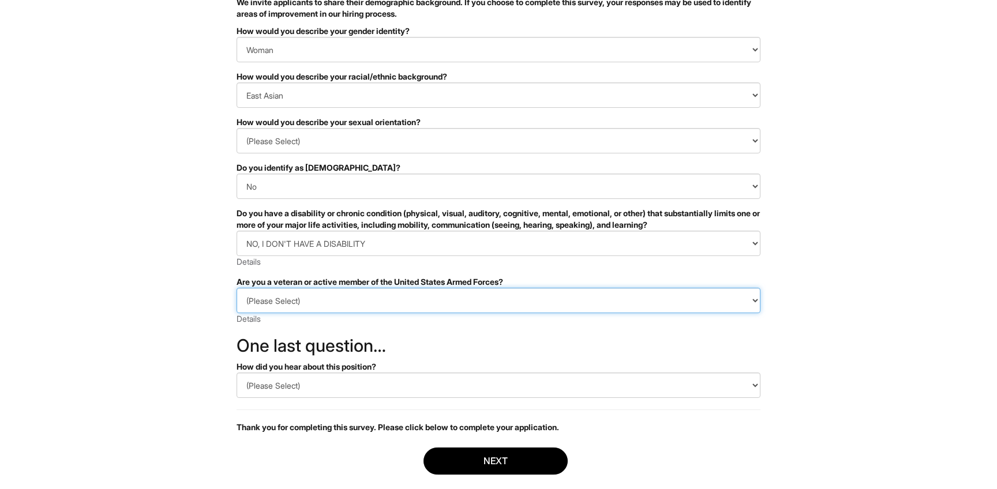
click at [281, 303] on select "(Please Select) I IDENTIFY AS ONE OR MORE OF THE CLASSIFICATIONS OF PROTECTED V…" at bounding box center [499, 300] width 524 height 25
select select "I AM NOT A PROTECTED VETERAN"
click at [237, 288] on select "(Please Select) I IDENTIFY AS ONE OR MORE OF THE CLASSIFICATIONS OF PROTECTED V…" at bounding box center [499, 300] width 524 height 25
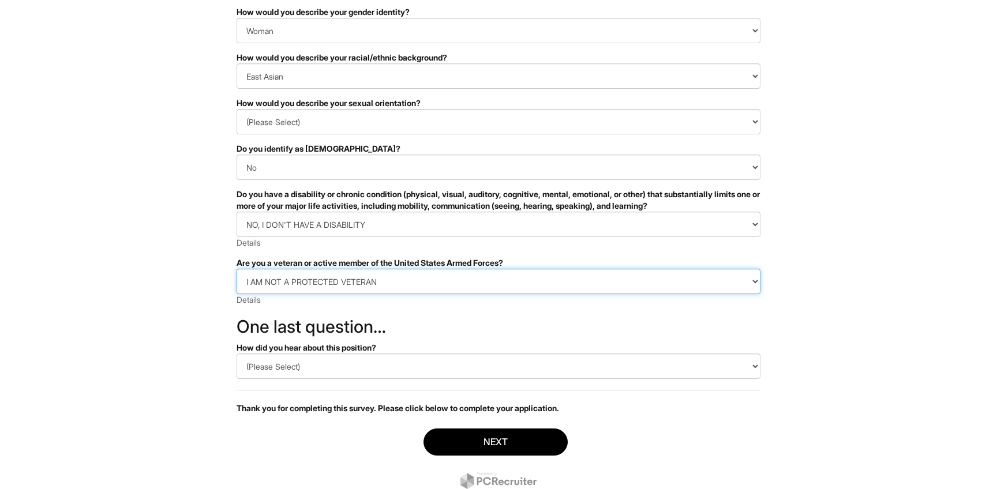
scroll to position [137, 0]
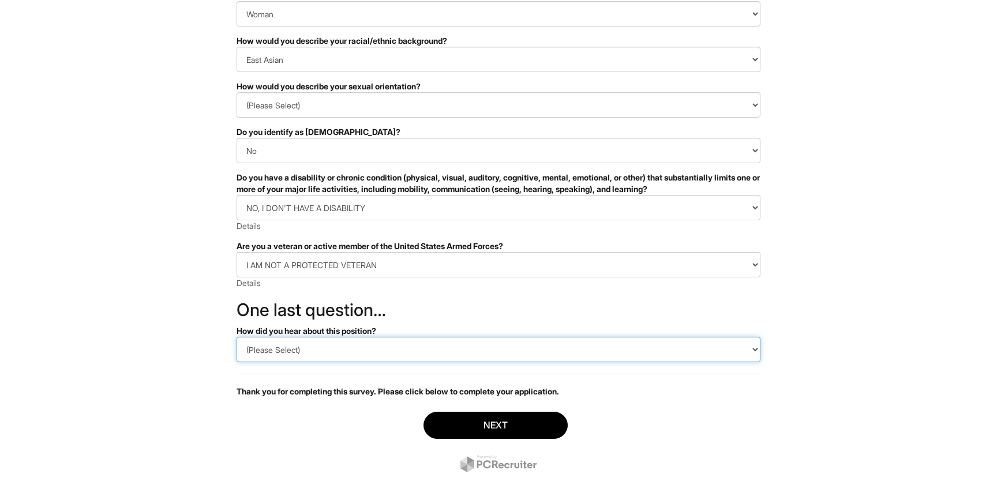
click at [269, 351] on select "(Please Select) CareerBuilder Indeed LinkedIn Monster Referral Other" at bounding box center [499, 349] width 524 height 25
select select "LinkedIn"
click at [237, 337] on select "(Please Select) CareerBuilder Indeed LinkedIn Monster Referral Other" at bounding box center [499, 349] width 524 height 25
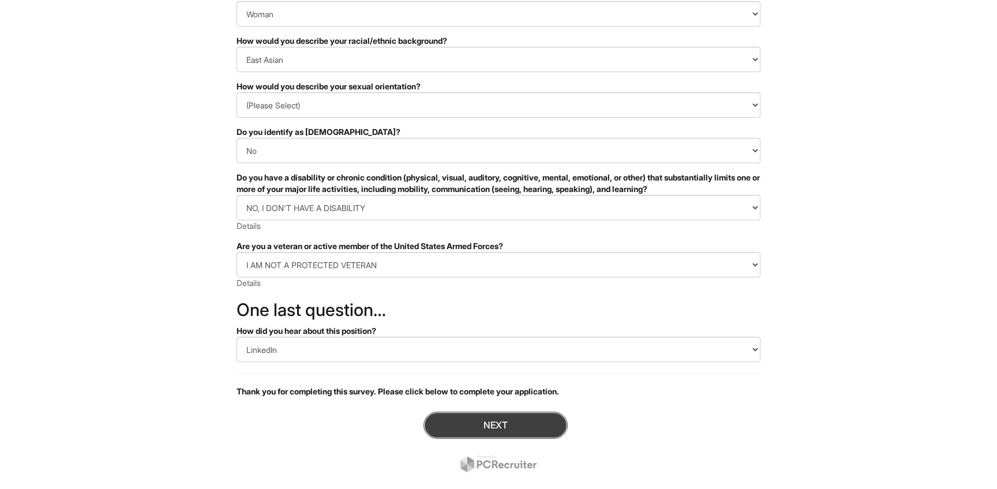
click at [524, 419] on button "Next" at bounding box center [496, 425] width 144 height 27
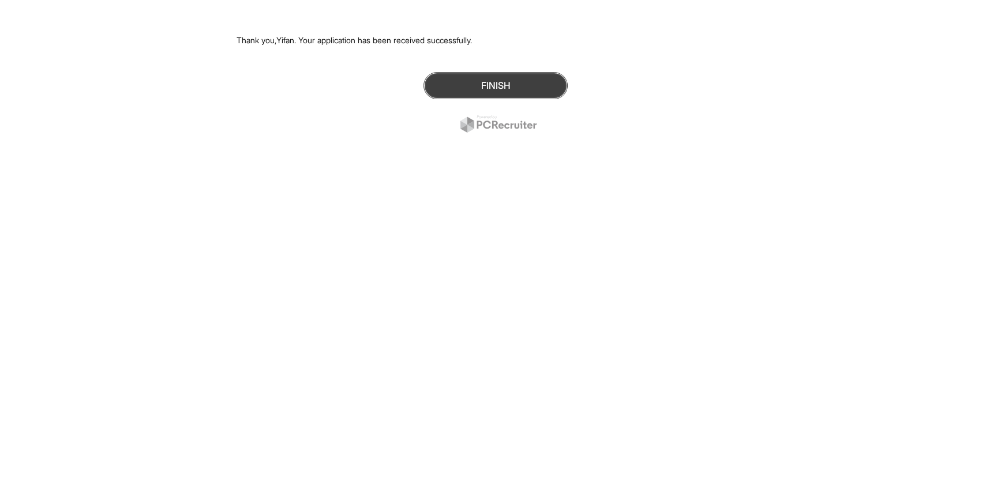
click at [477, 89] on button "Finish" at bounding box center [496, 85] width 144 height 27
